Goal: Information Seeking & Learning: Learn about a topic

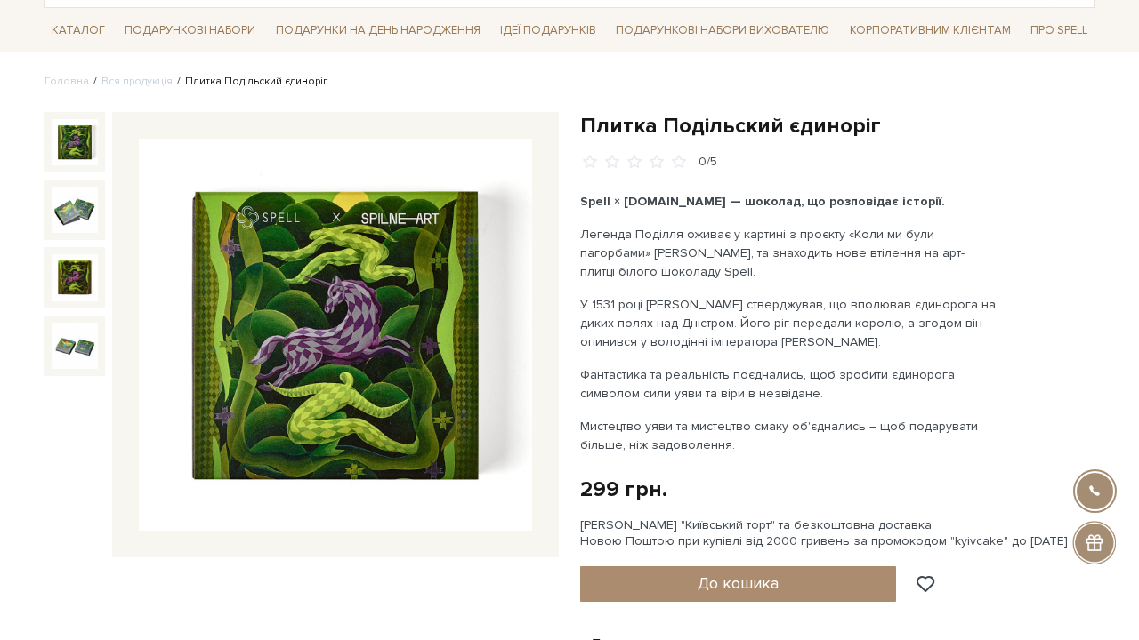
scroll to position [120, 0]
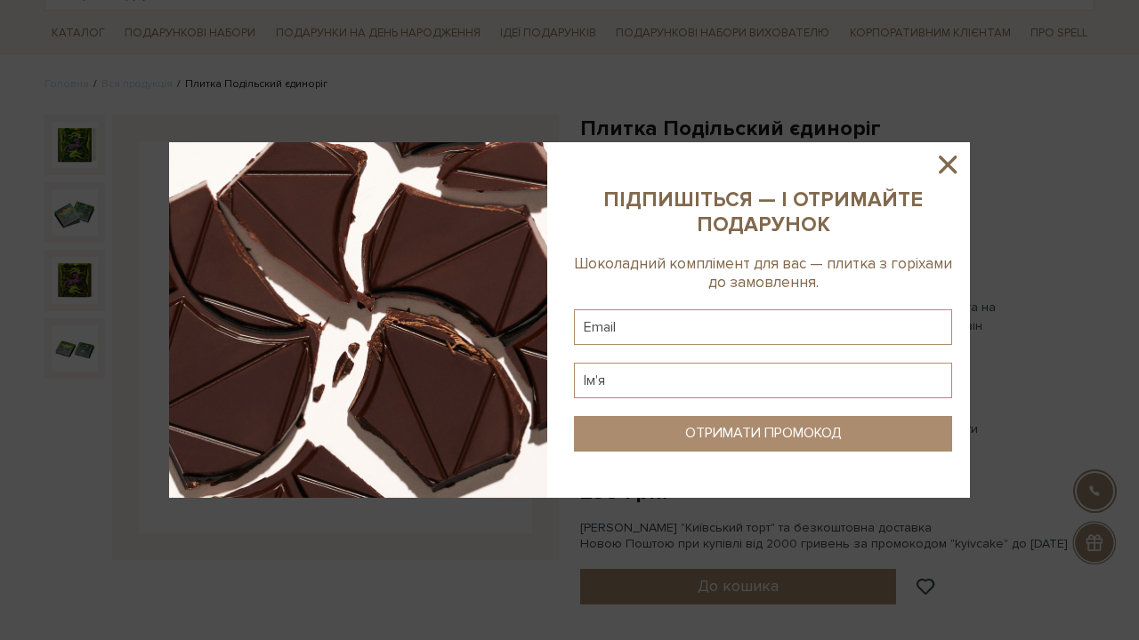
click at [954, 169] on icon at bounding box center [947, 165] width 18 height 18
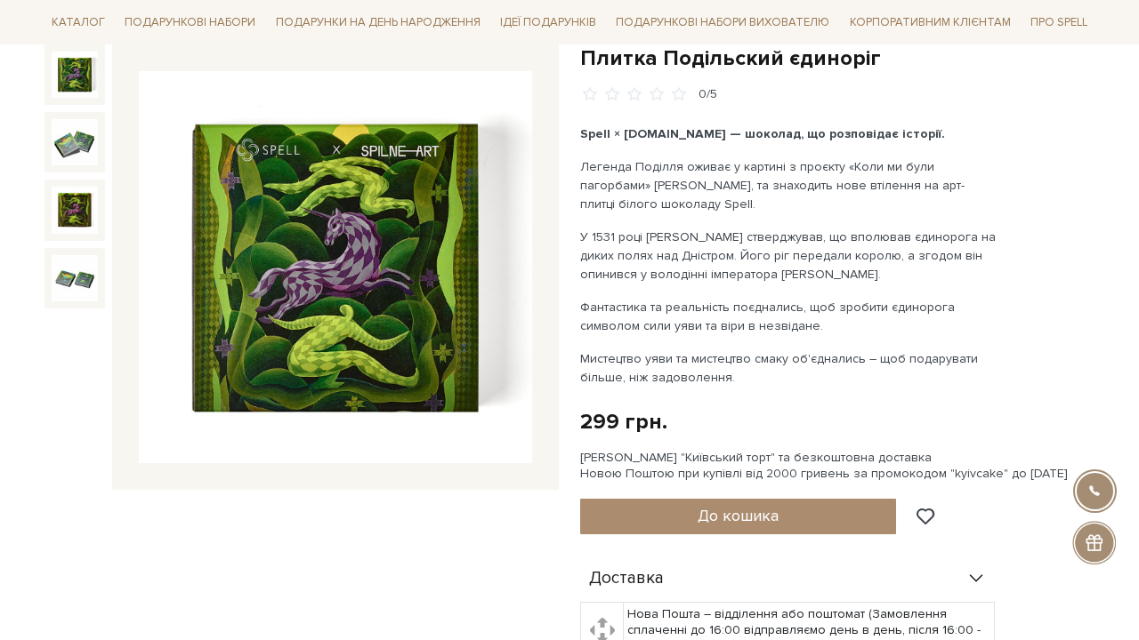
scroll to position [193, 0]
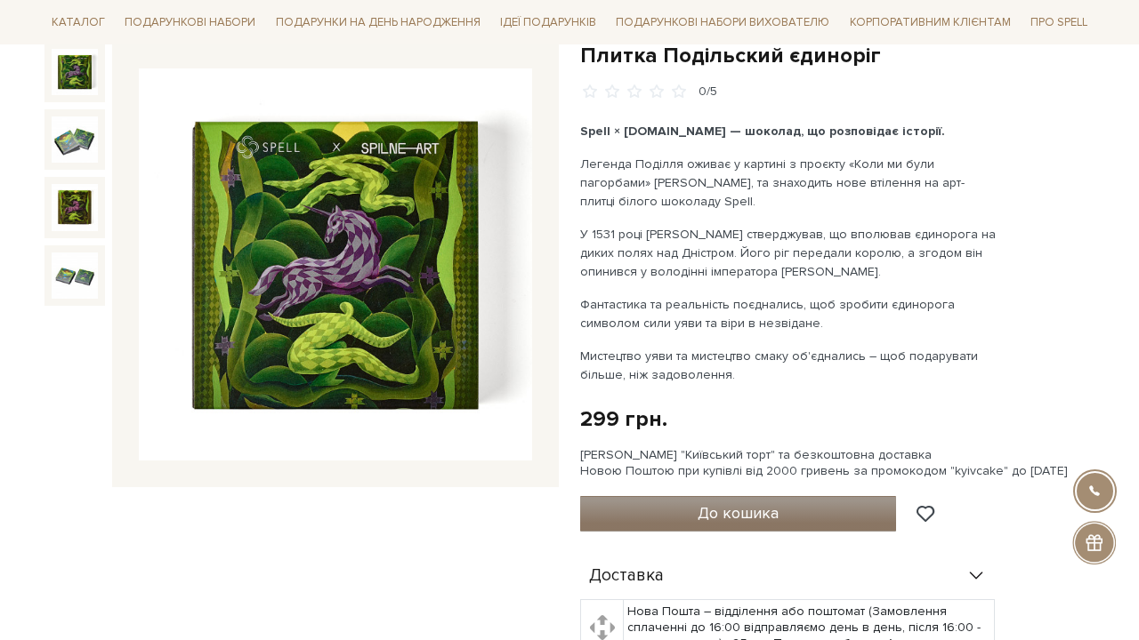
click at [656, 511] on button "До кошика" at bounding box center [738, 514] width 316 height 36
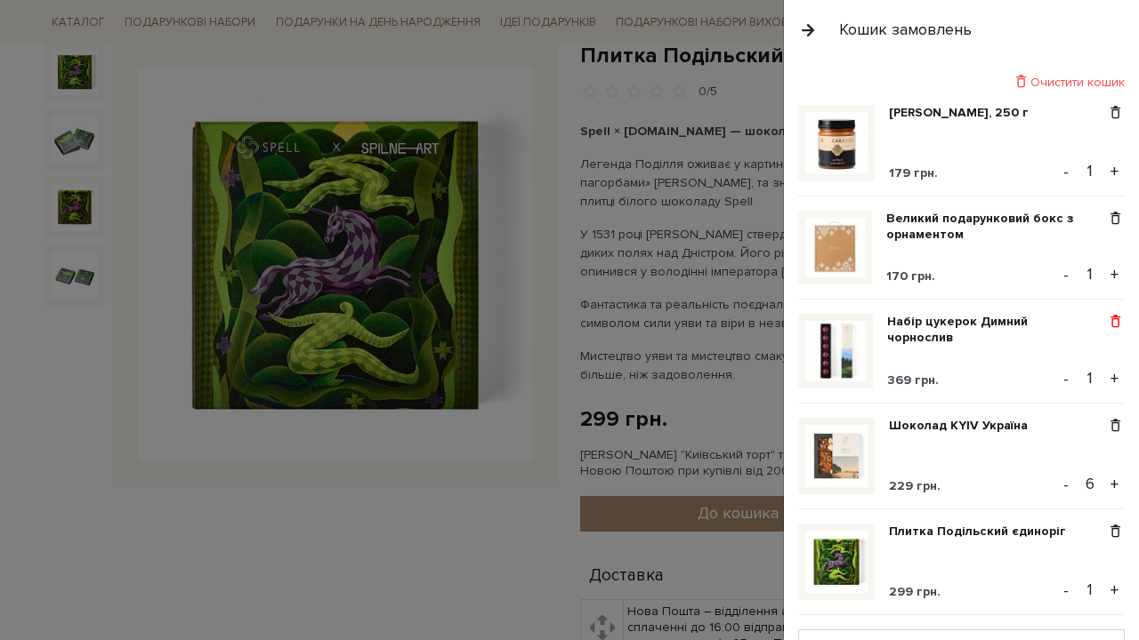
click at [1112, 321] on span at bounding box center [1115, 322] width 19 height 16
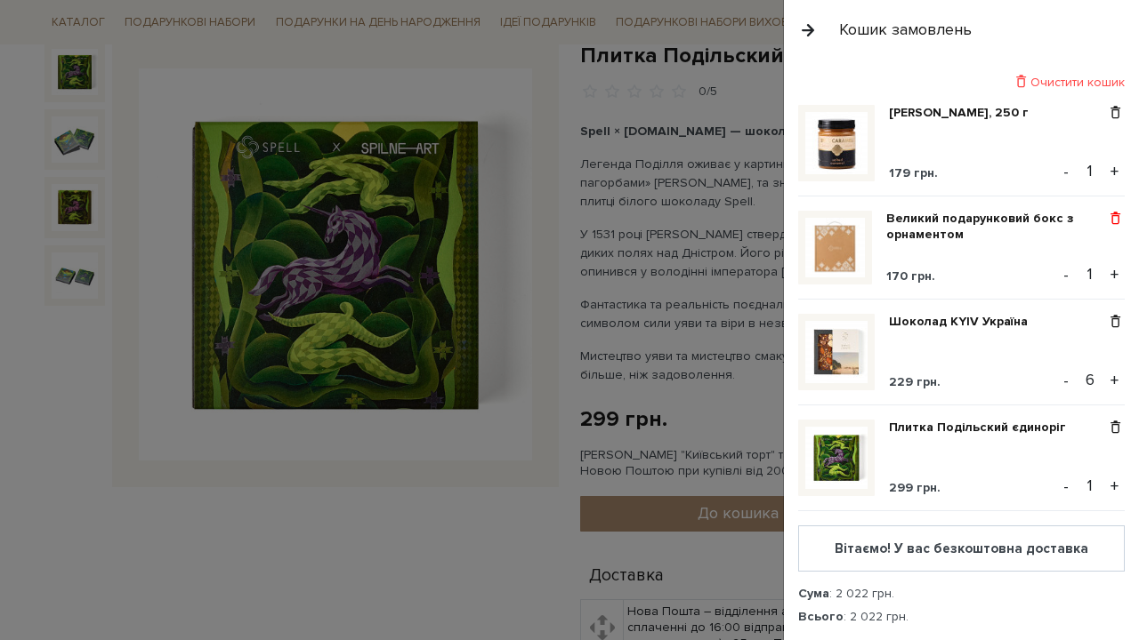
click at [1114, 220] on span at bounding box center [1115, 219] width 19 height 16
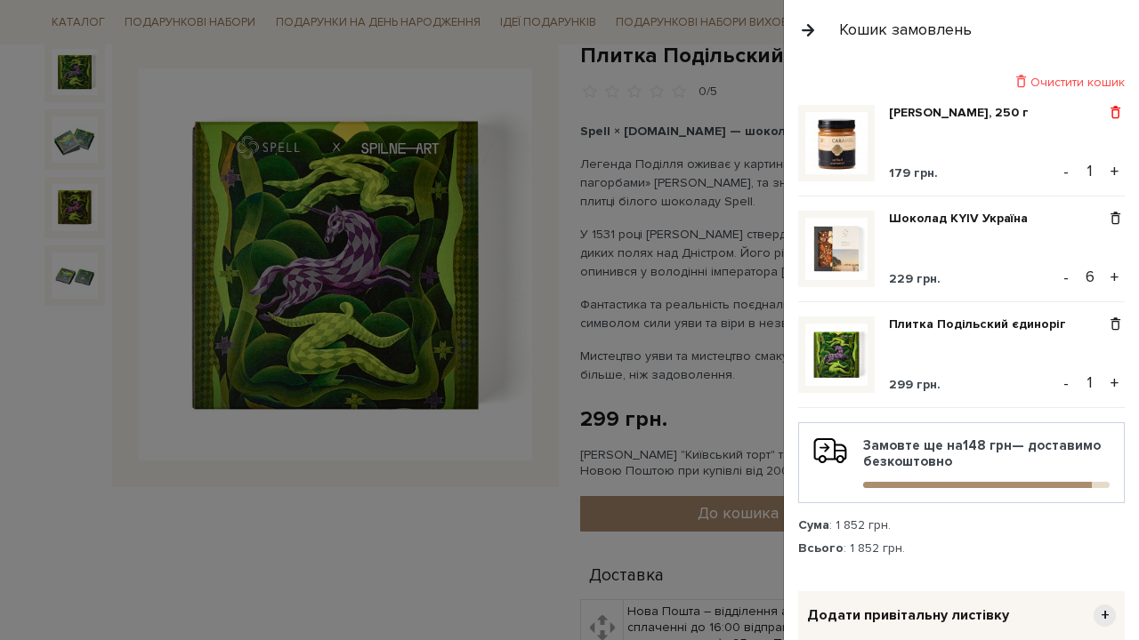
click at [1116, 109] on span at bounding box center [1115, 113] width 19 height 16
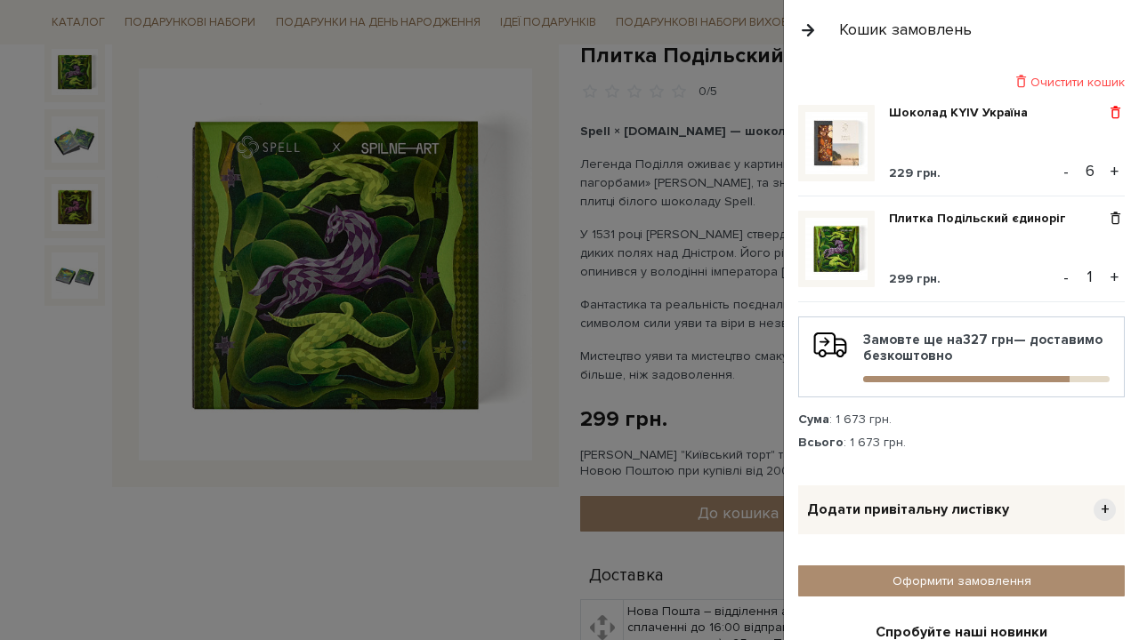
click at [1115, 114] on span at bounding box center [1115, 113] width 19 height 16
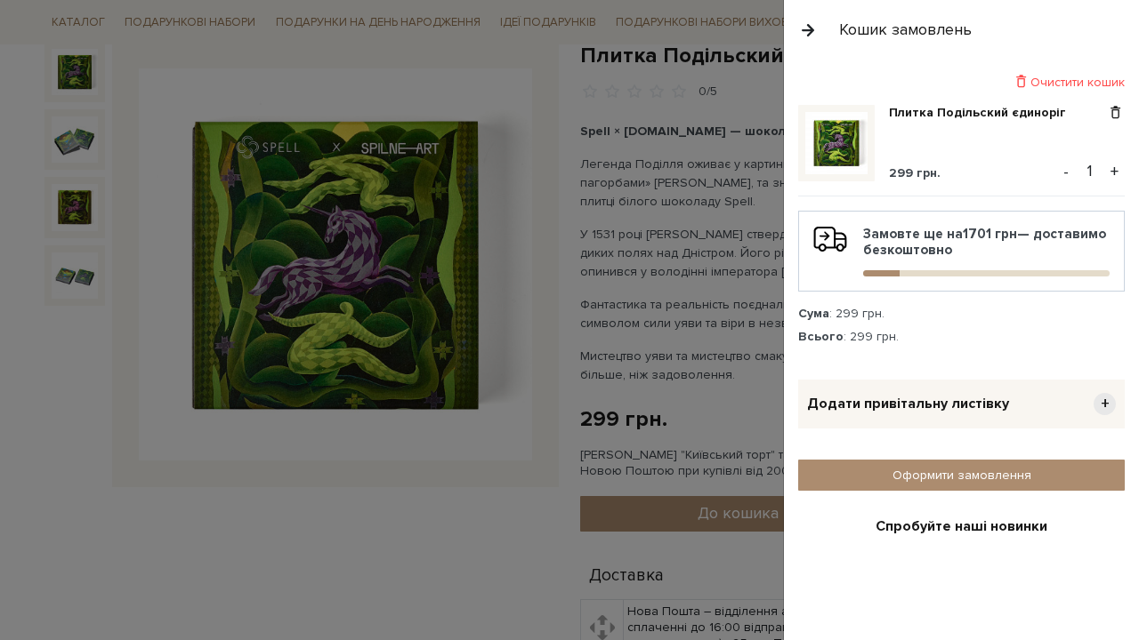
click at [654, 168] on div at bounding box center [569, 320] width 1139 height 640
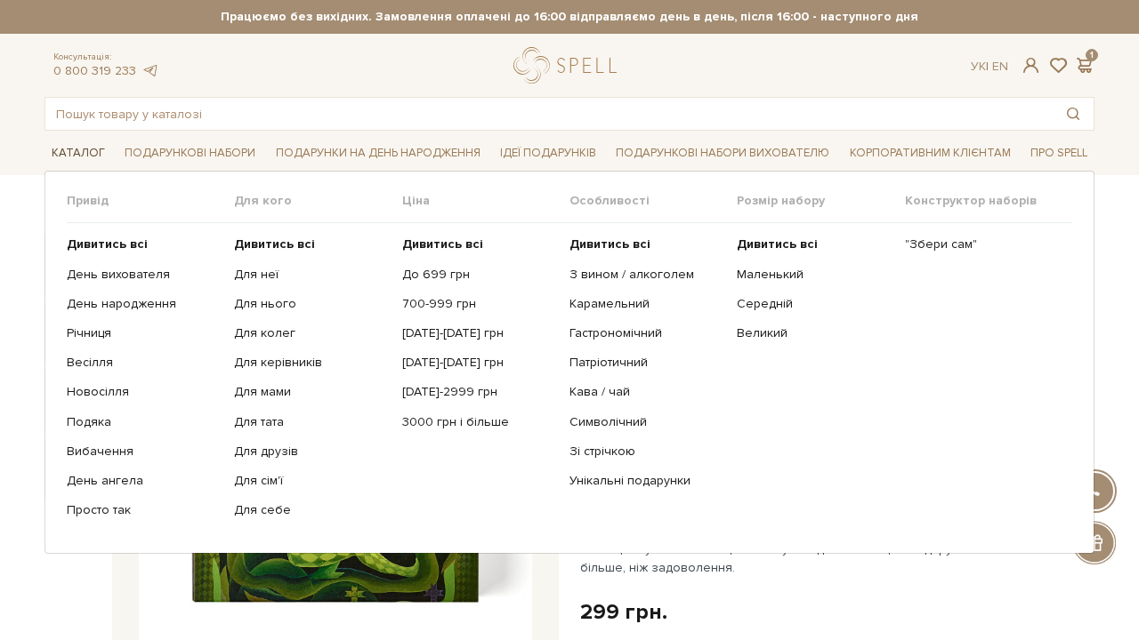
scroll to position [0, 0]
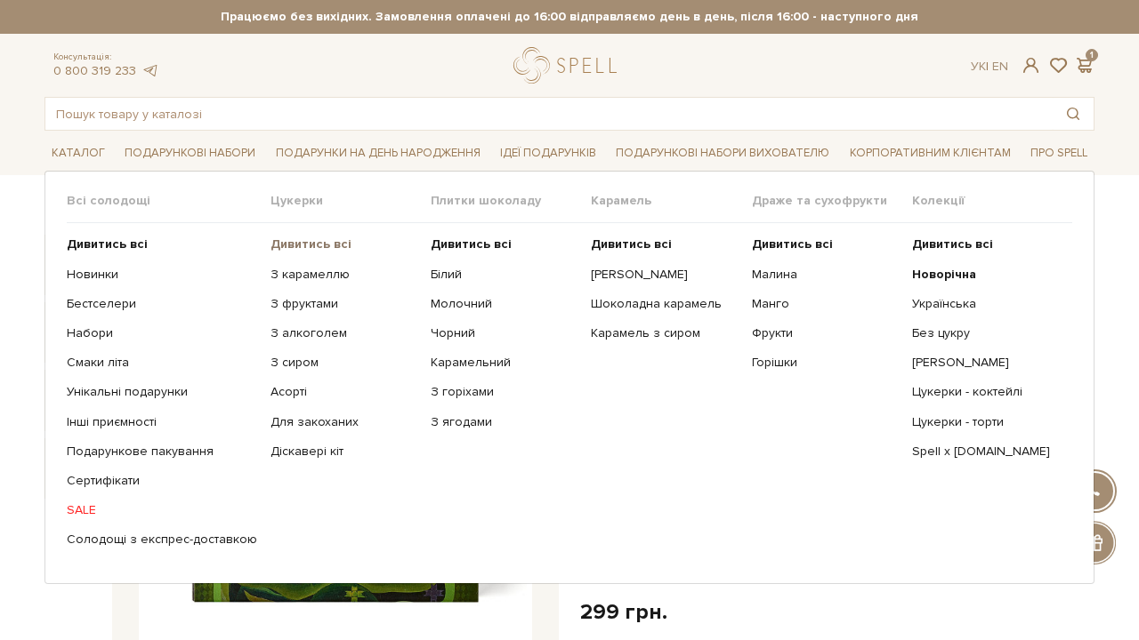
click at [297, 239] on b "Дивитись всі" at bounding box center [310, 244] width 81 height 15
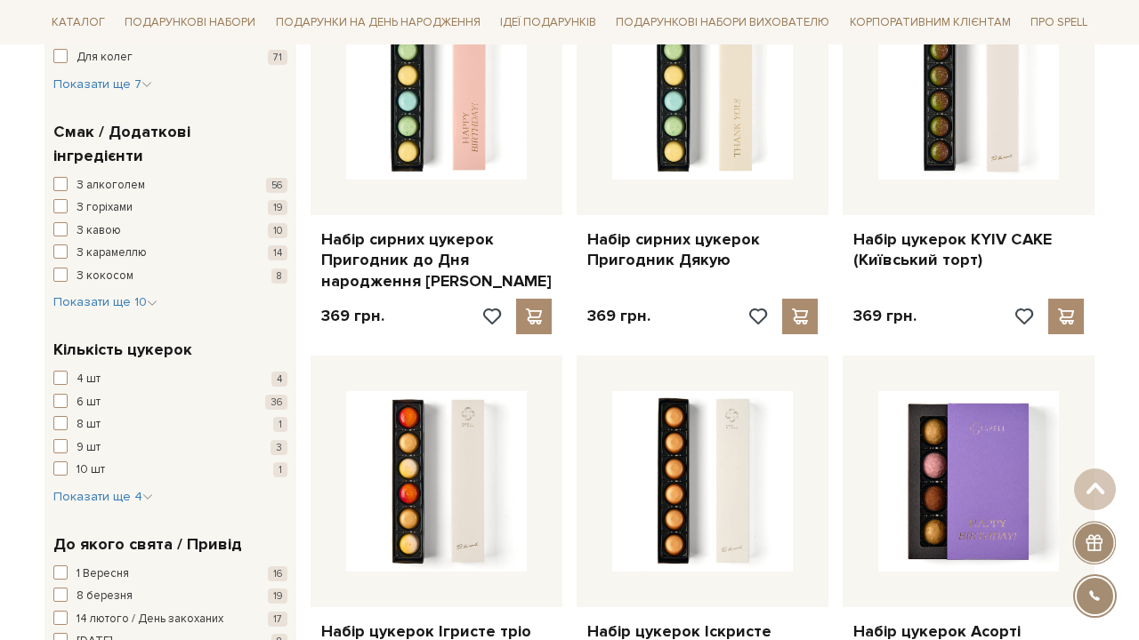
scroll to position [1160, 0]
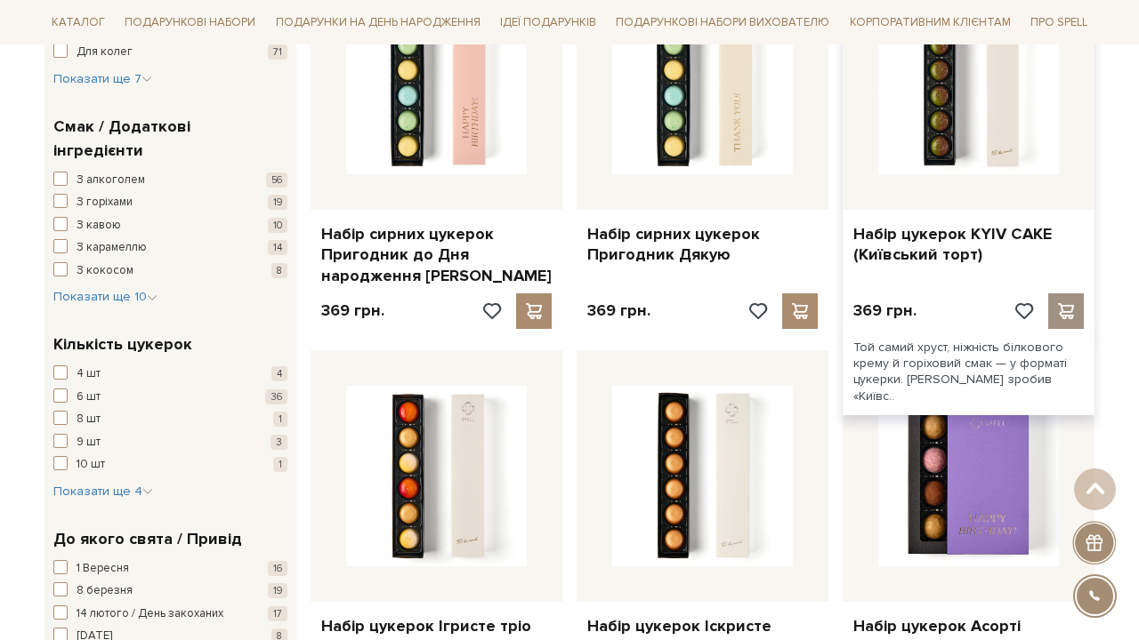
click at [1074, 303] on span at bounding box center [1065, 311] width 22 height 16
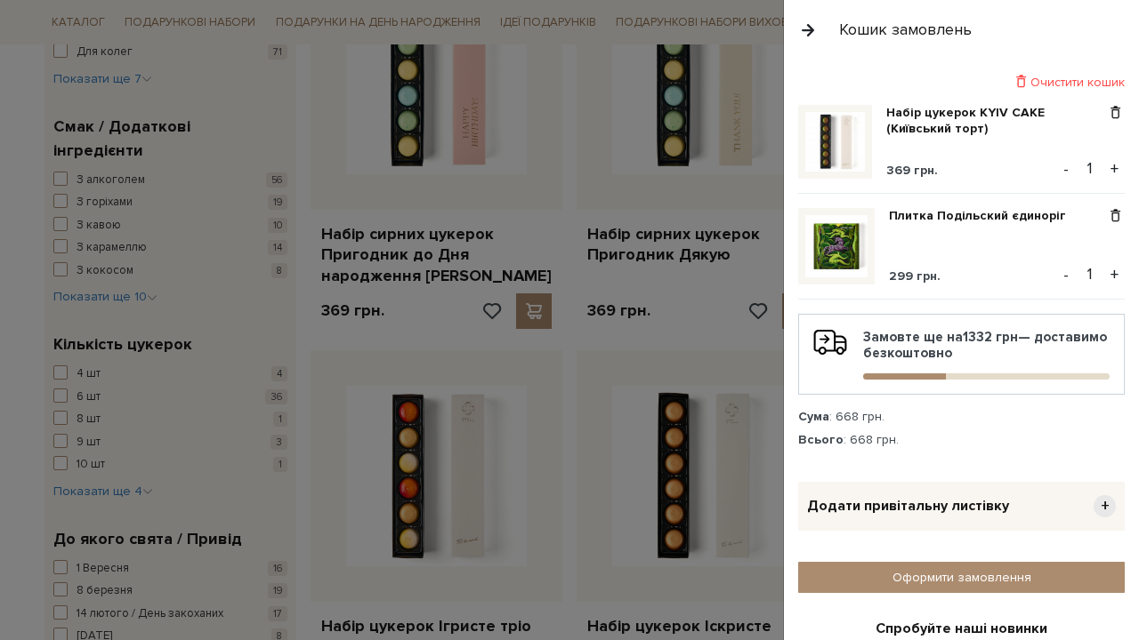
click at [286, 130] on div at bounding box center [569, 320] width 1139 height 640
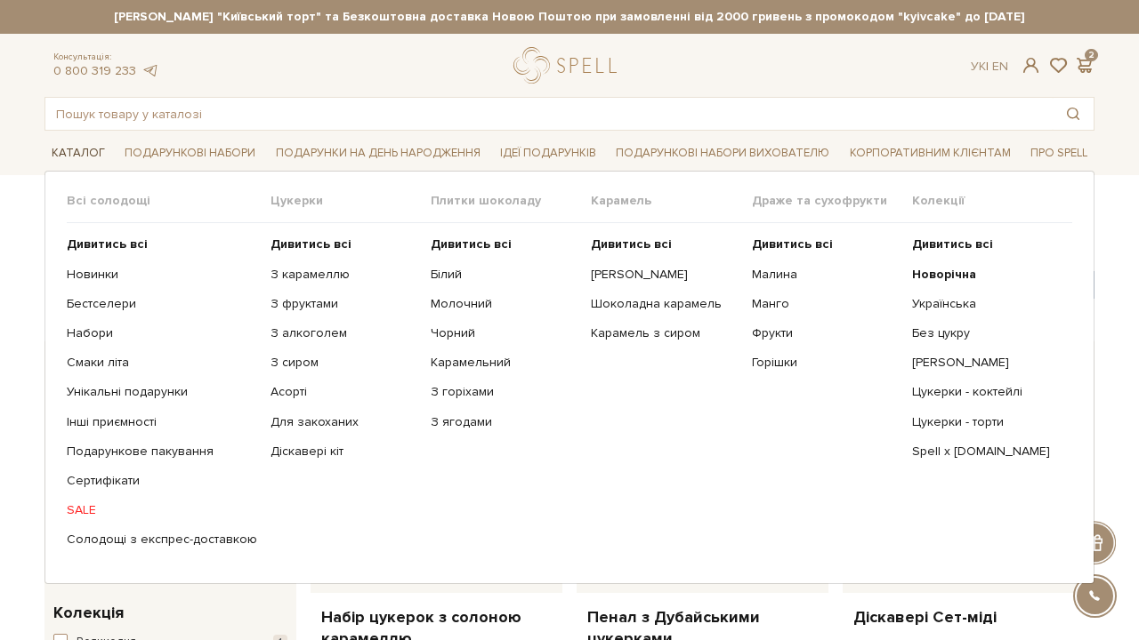
scroll to position [0, 0]
click at [490, 249] on b "Дивитись всі" at bounding box center [471, 244] width 81 height 15
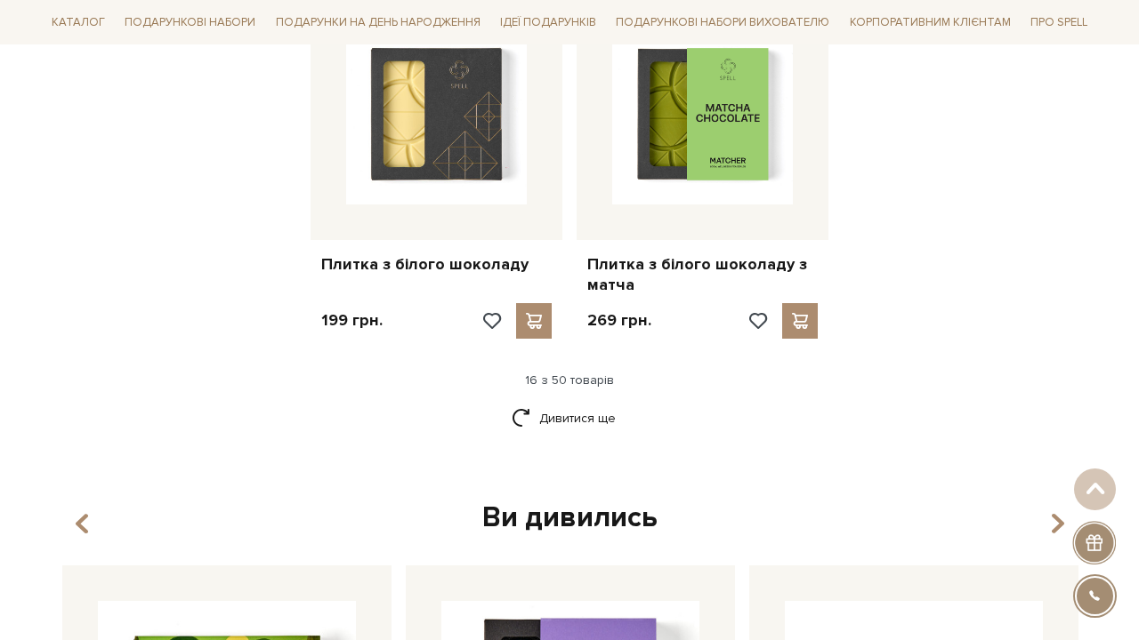
scroll to position [2387, 0]
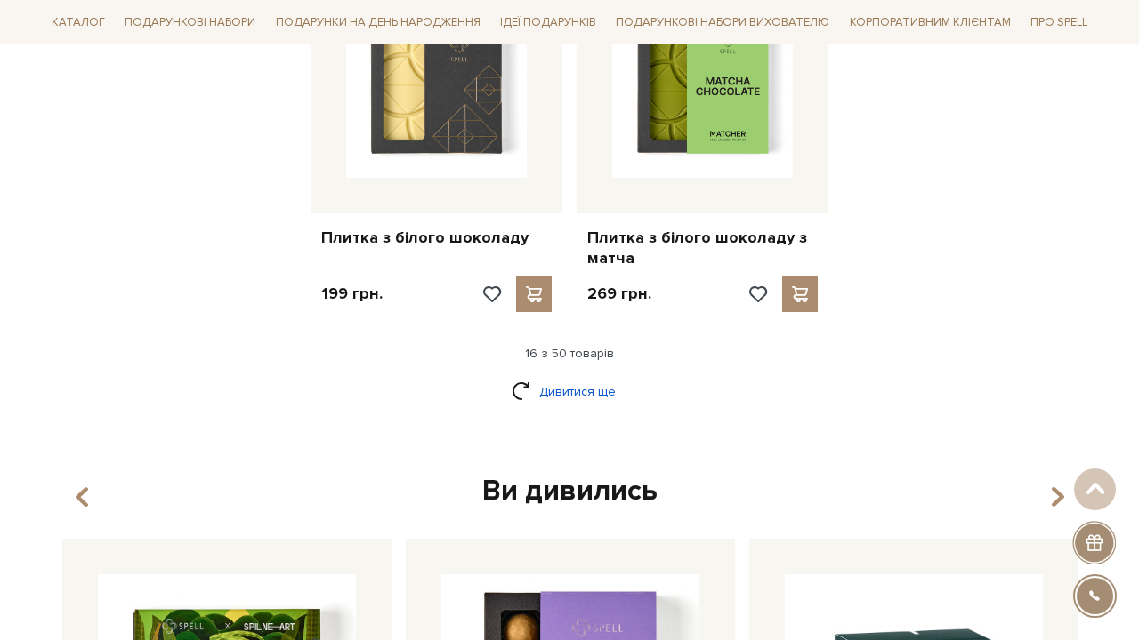
click at [565, 376] on link "Дивитися ще" at bounding box center [569, 391] width 116 height 31
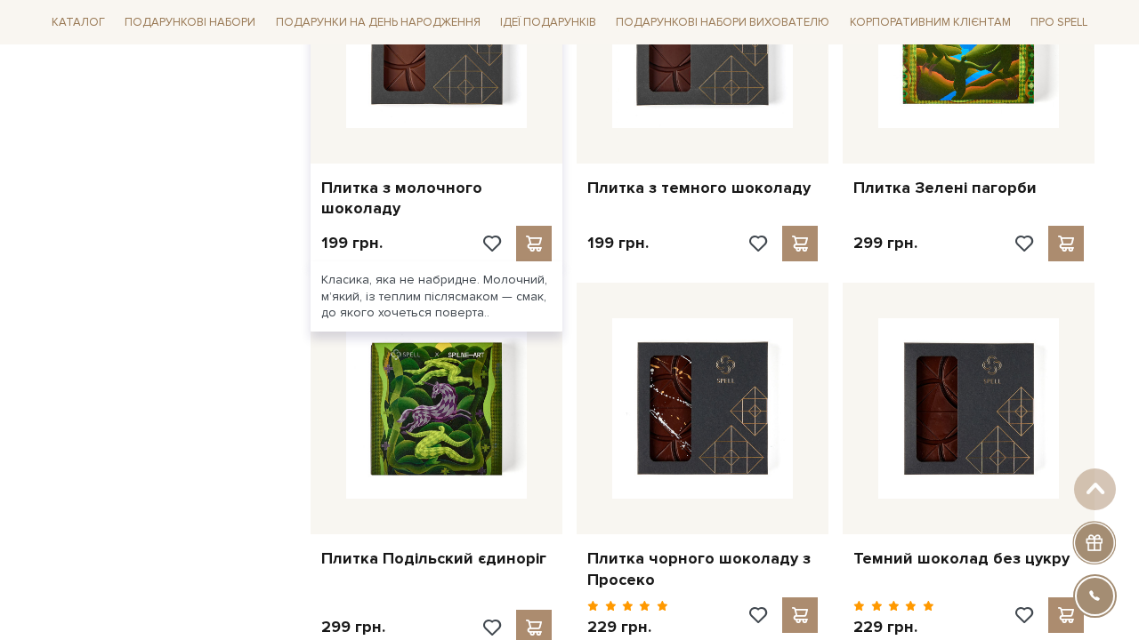
scroll to position [2811, 0]
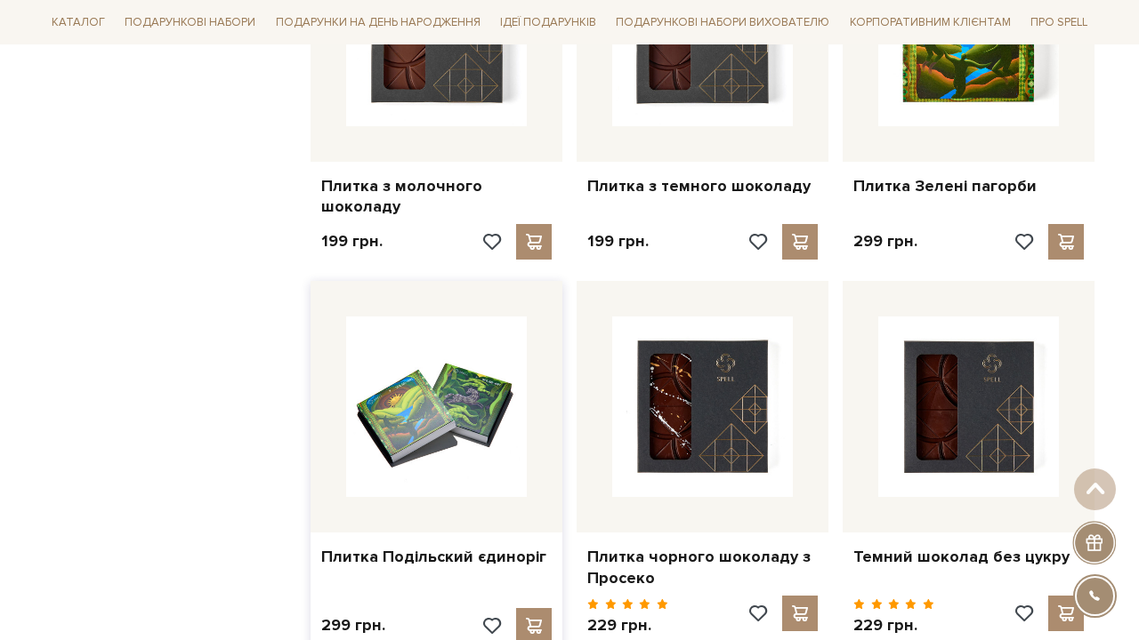
click at [408, 367] on img at bounding box center [436, 407] width 181 height 181
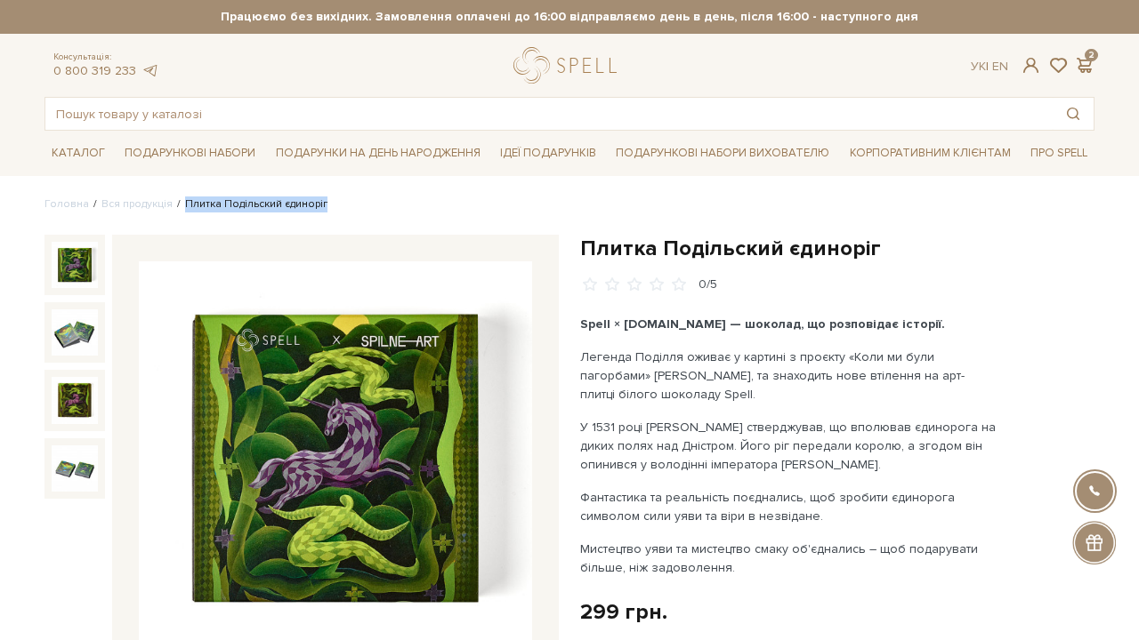
drag, startPoint x: 337, startPoint y: 205, endPoint x: 177, endPoint y: 206, distance: 160.1
click at [177, 206] on ul "Головна Вся продукція Плитка Подільский єдиноріг" at bounding box center [569, 205] width 1050 height 16
copy li "Плитка Подільский єдиноріг"
click at [261, 104] on input "text" at bounding box center [548, 114] width 1007 height 32
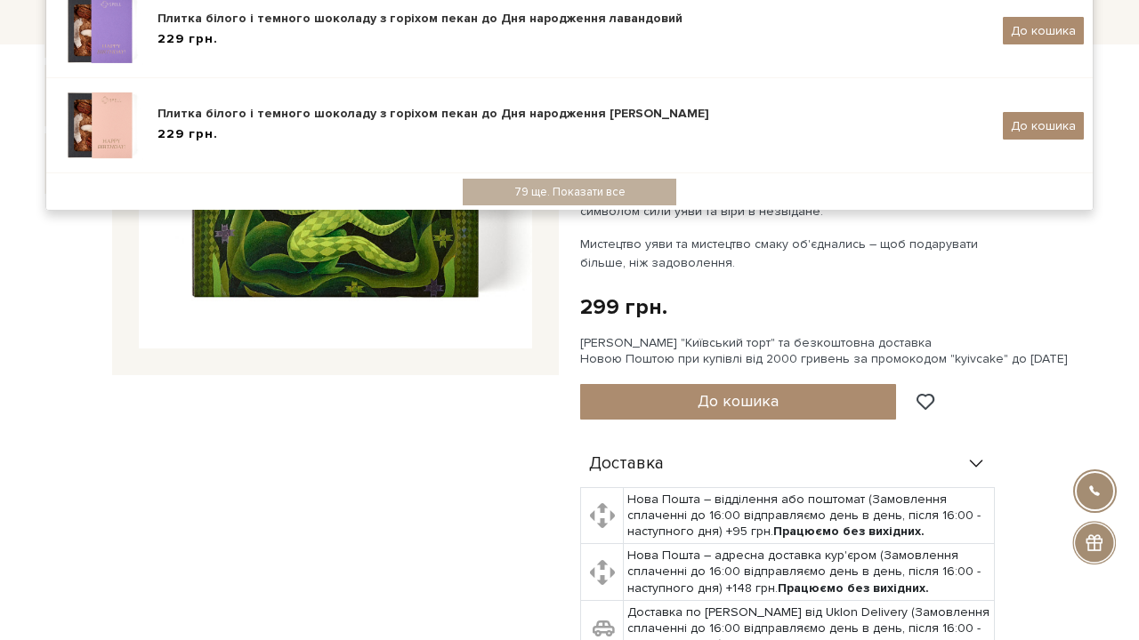
scroll to position [294, 0]
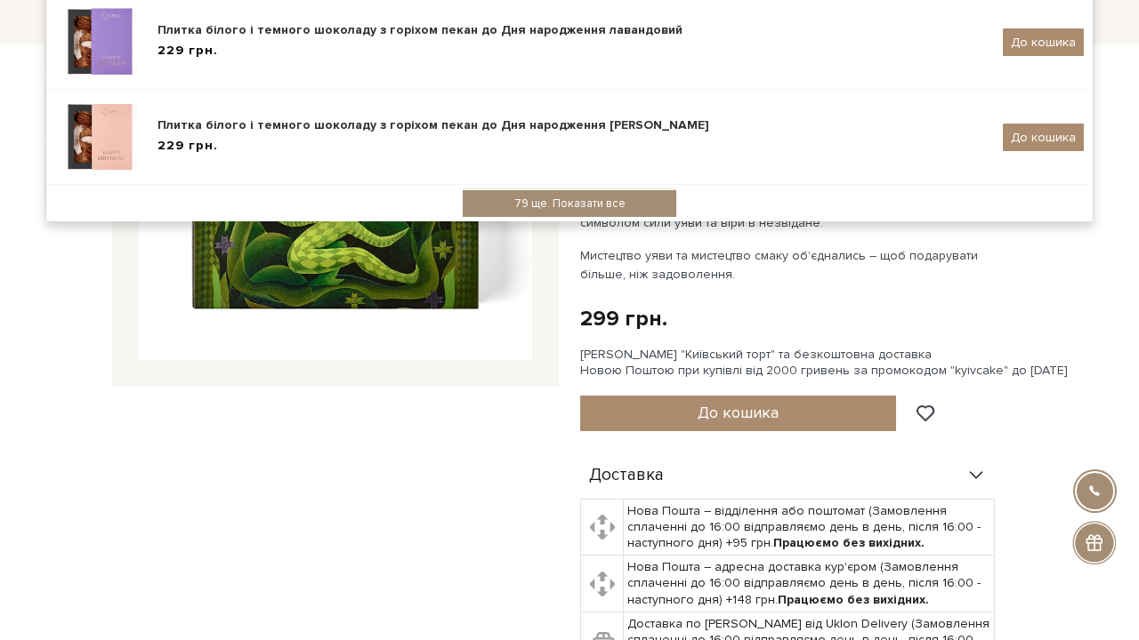
type input "білий"
click at [545, 207] on div "79 ще. Показати все" at bounding box center [569, 203] width 213 height 27
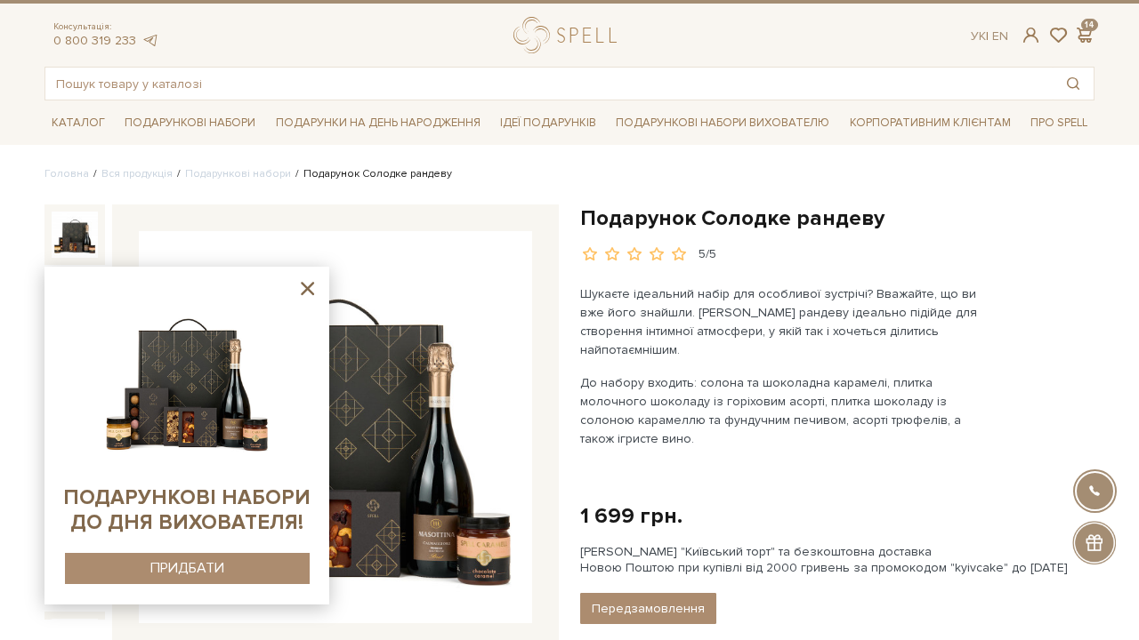
click at [311, 287] on icon at bounding box center [307, 289] width 22 height 22
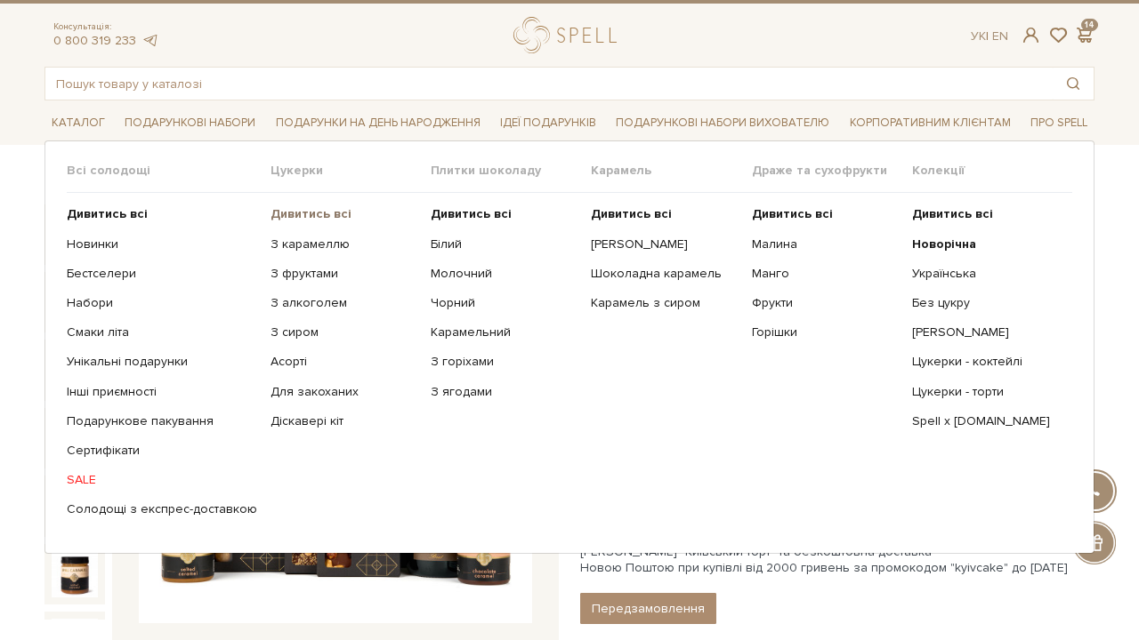
click at [310, 216] on b "Дивитись всі" at bounding box center [310, 213] width 81 height 15
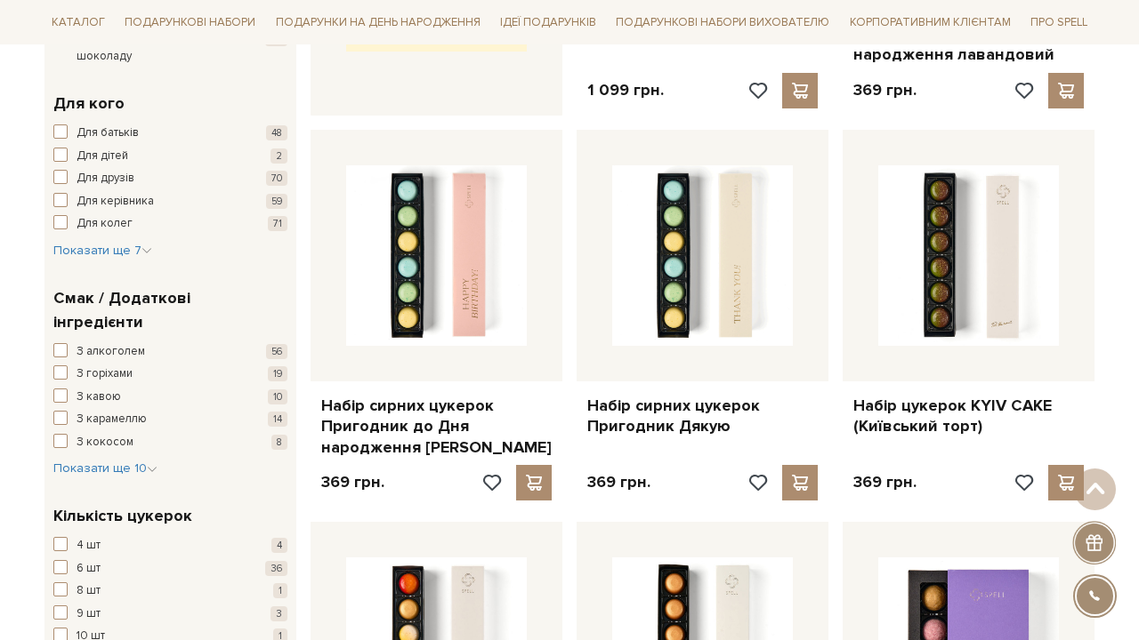
scroll to position [1032, 0]
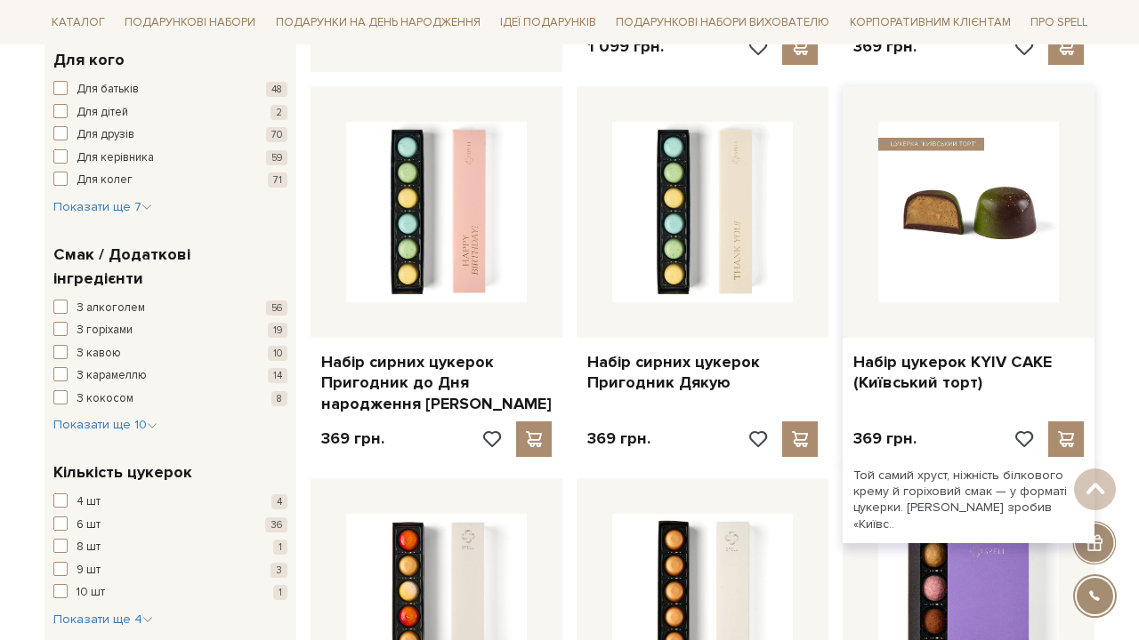
click at [998, 277] on img at bounding box center [968, 212] width 181 height 181
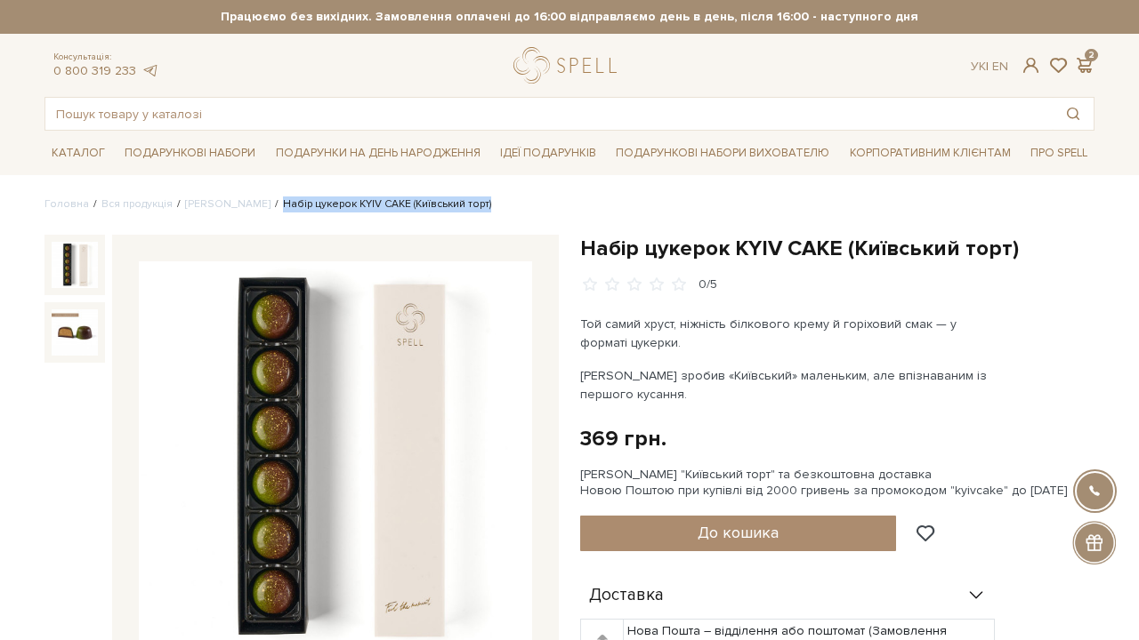
drag, startPoint x: 477, startPoint y: 203, endPoint x: 255, endPoint y: 199, distance: 221.5
click at [255, 199] on ul "Головна Вся продукція Сети цукерок Набір цукерок KYIV CAKE (Київський торт)" at bounding box center [569, 205] width 1050 height 16
copy li "Набір цукерок KYIV CAKE (Київський торт)"
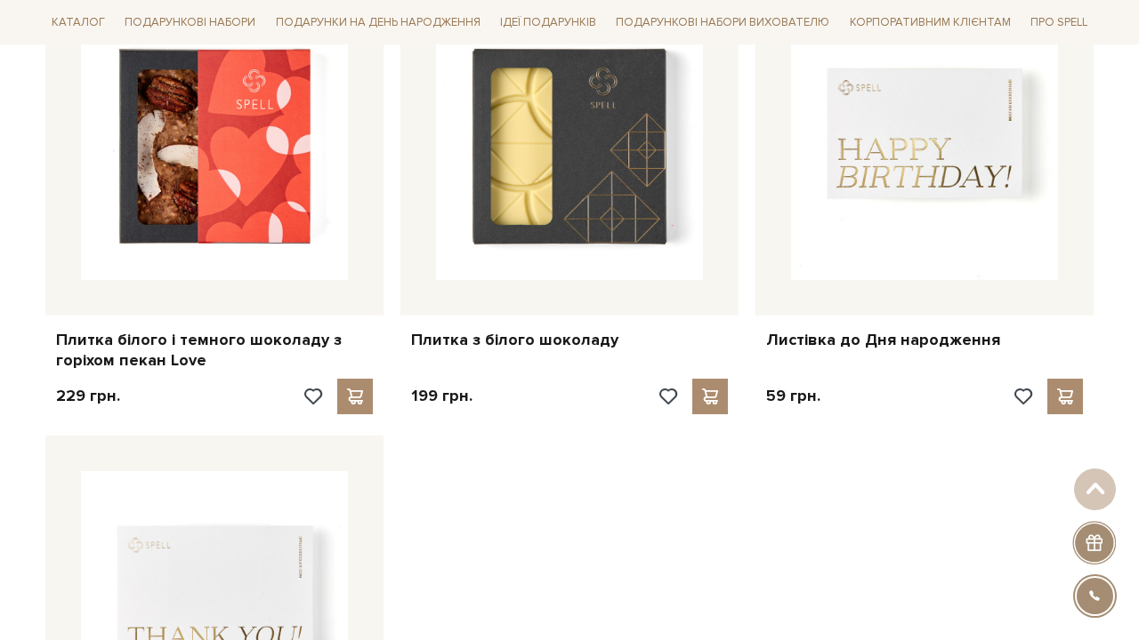
scroll to position [2349, 0]
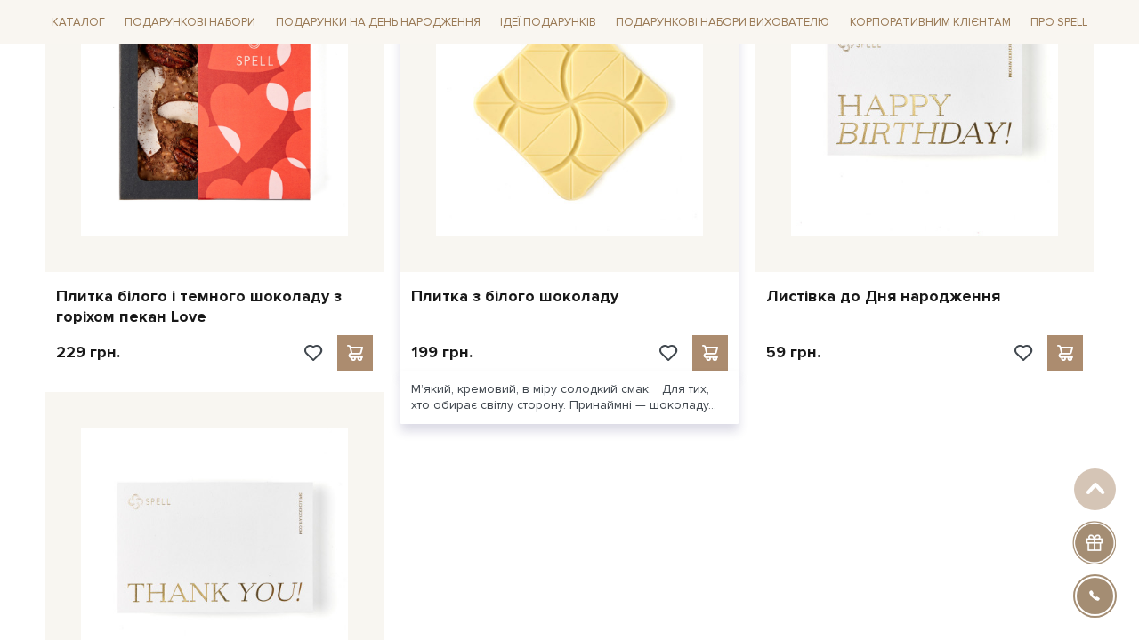
click at [556, 177] on img at bounding box center [569, 103] width 267 height 267
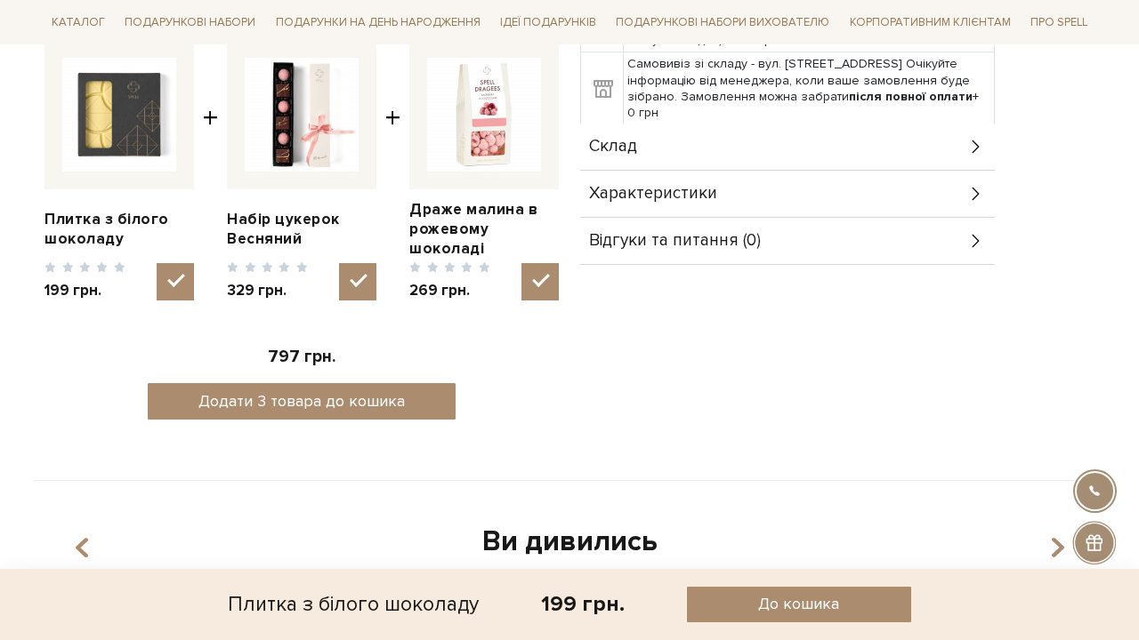
scroll to position [717, 0]
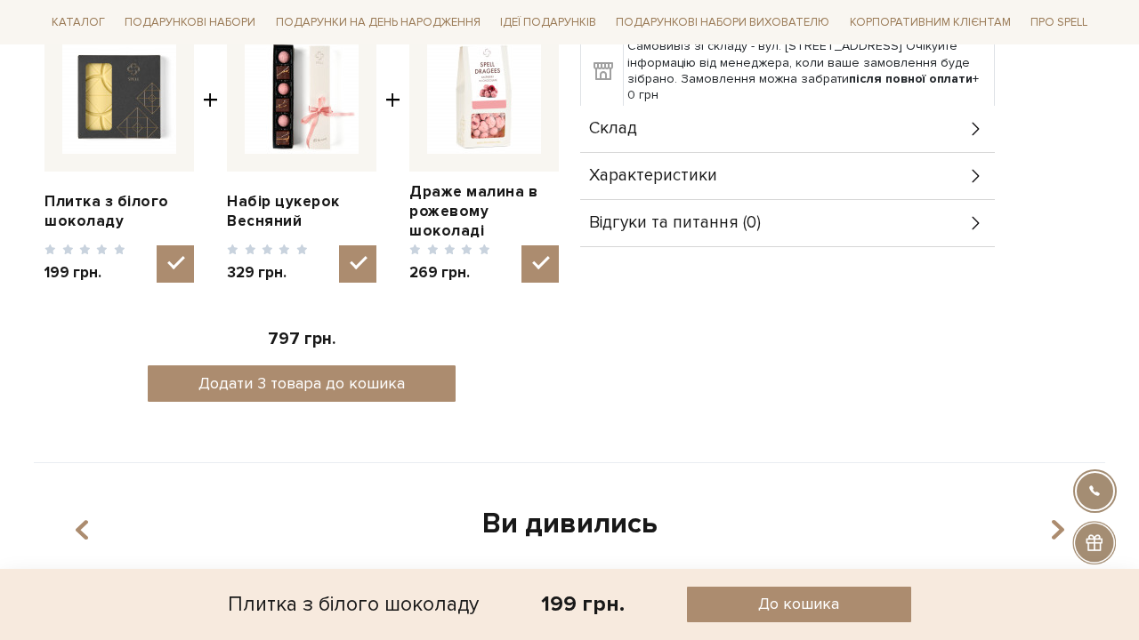
click at [847, 120] on div "Склад" at bounding box center [787, 129] width 414 height 46
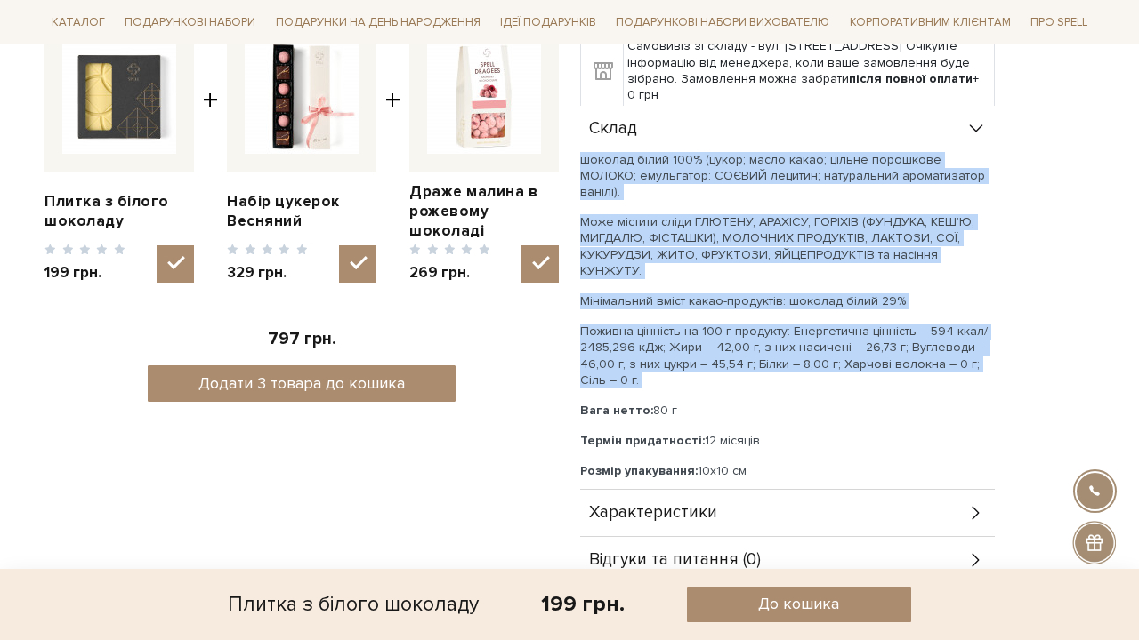
drag, startPoint x: 582, startPoint y: 157, endPoint x: 897, endPoint y: 358, distance: 373.1
click at [897, 358] on div "шоколад білий 100% (цукор; масло какао; цільне порошкове МОЛОКО; емульгатор: СО…" at bounding box center [787, 331] width 414 height 358
copy div "шоколад білий 100% (цукор; масло какао; цільне порошкове МОЛОКО; емульгатор: СО…"
